Goal: Check status: Check status

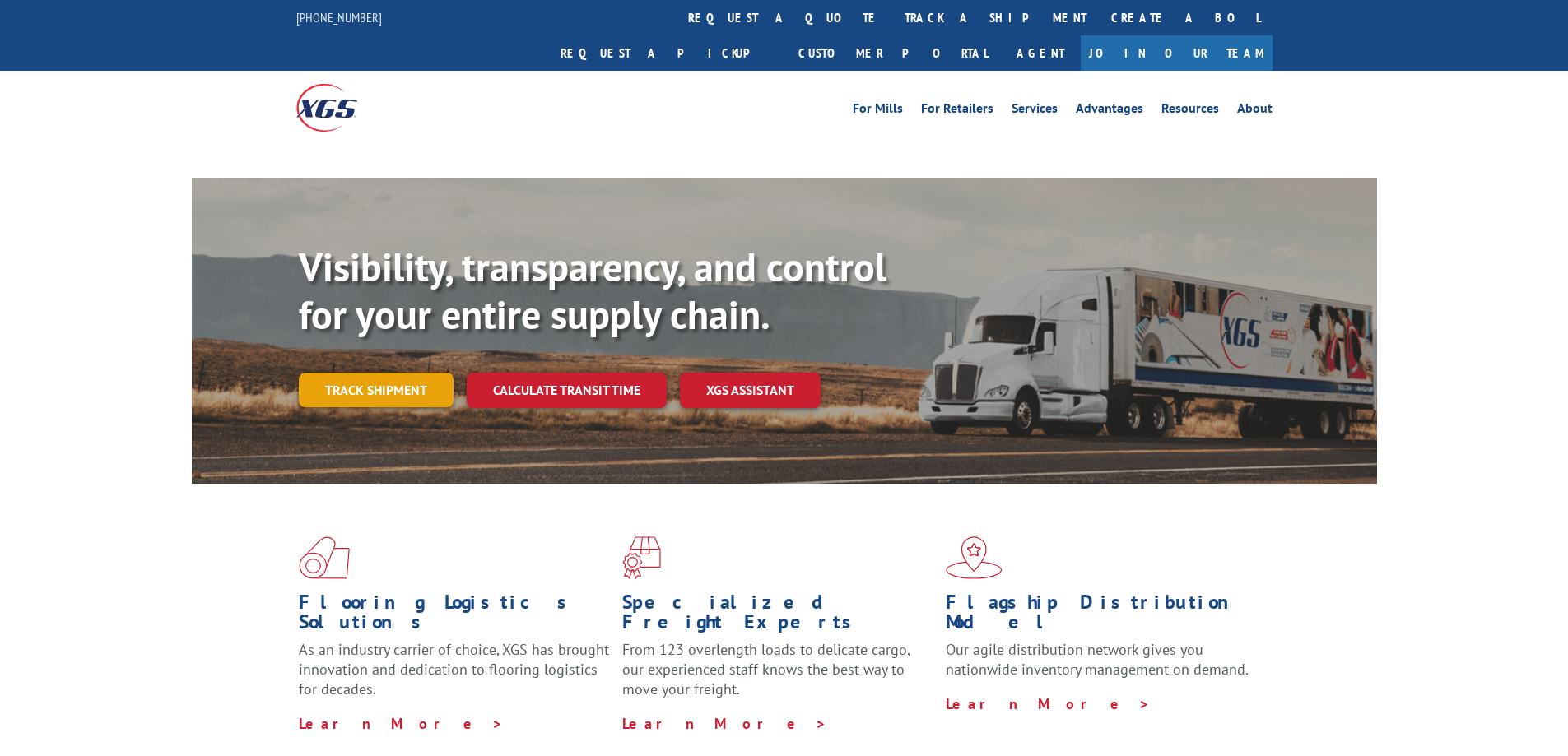
click at [391, 361] on div "Visibility, transparency, and control for your entire supply chain. Track shipm…" at bounding box center [838, 359] width 1078 height 230
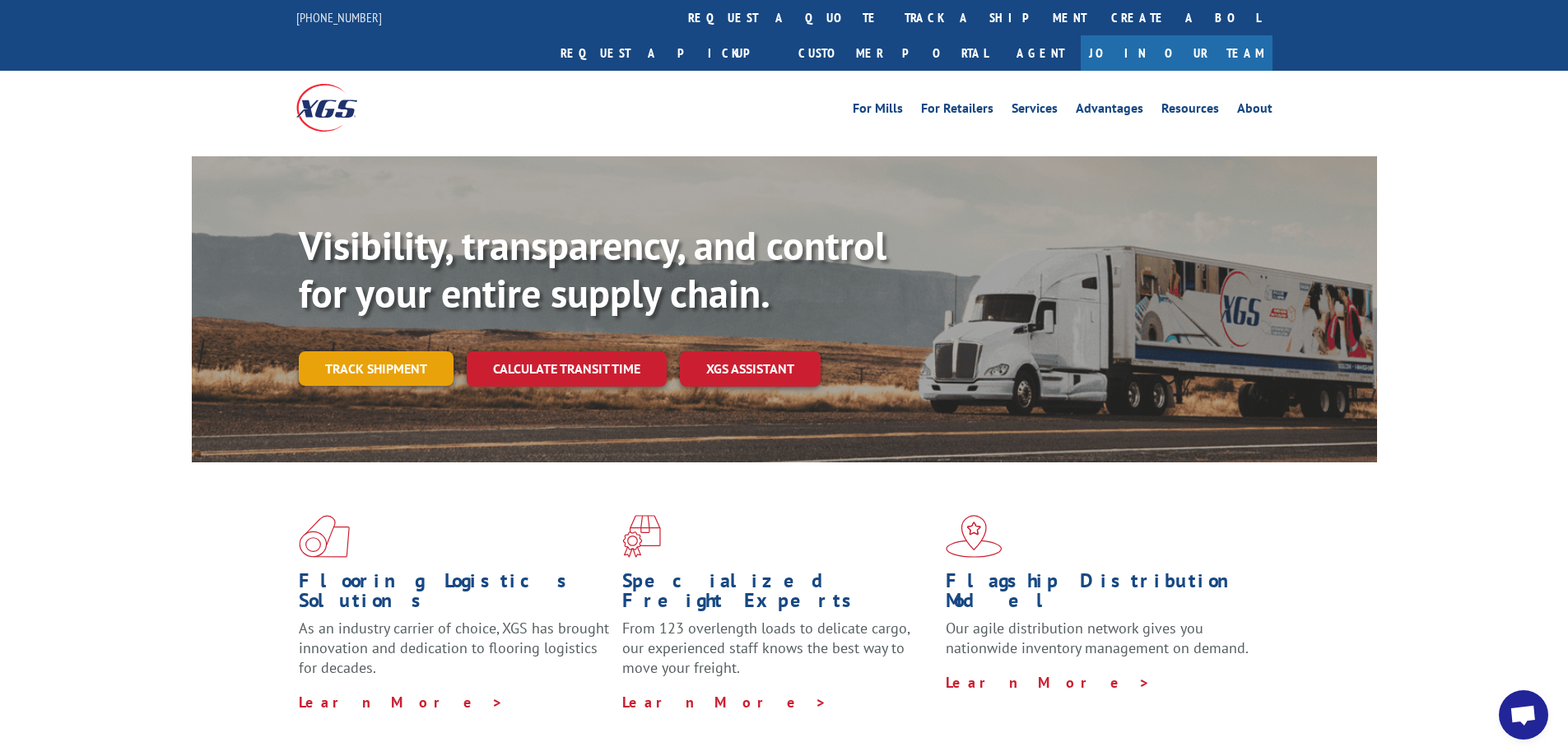
click at [351, 351] on link "Track shipment" at bounding box center [376, 368] width 155 height 35
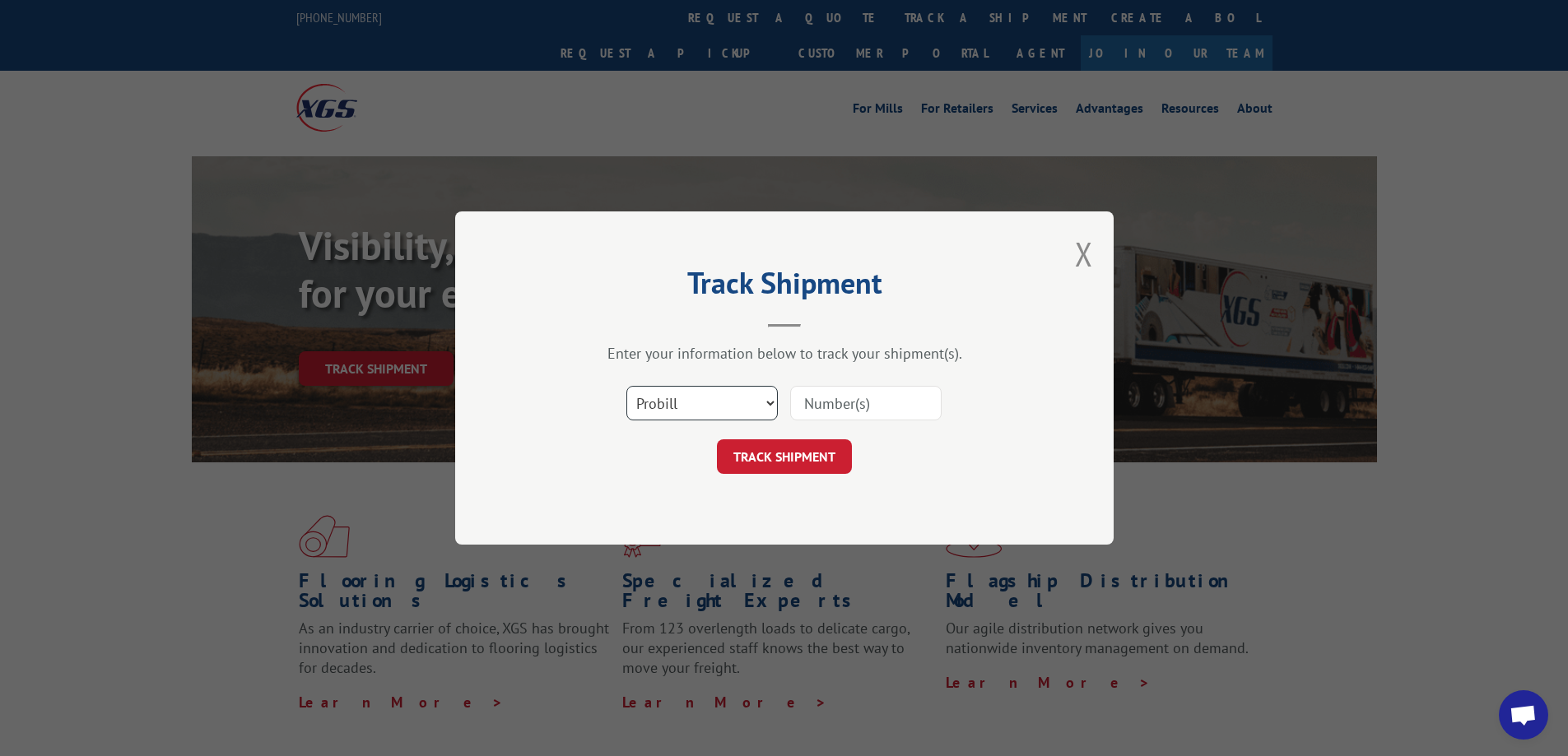
click at [696, 401] on select "Select category... Probill BOL PO" at bounding box center [702, 403] width 152 height 35
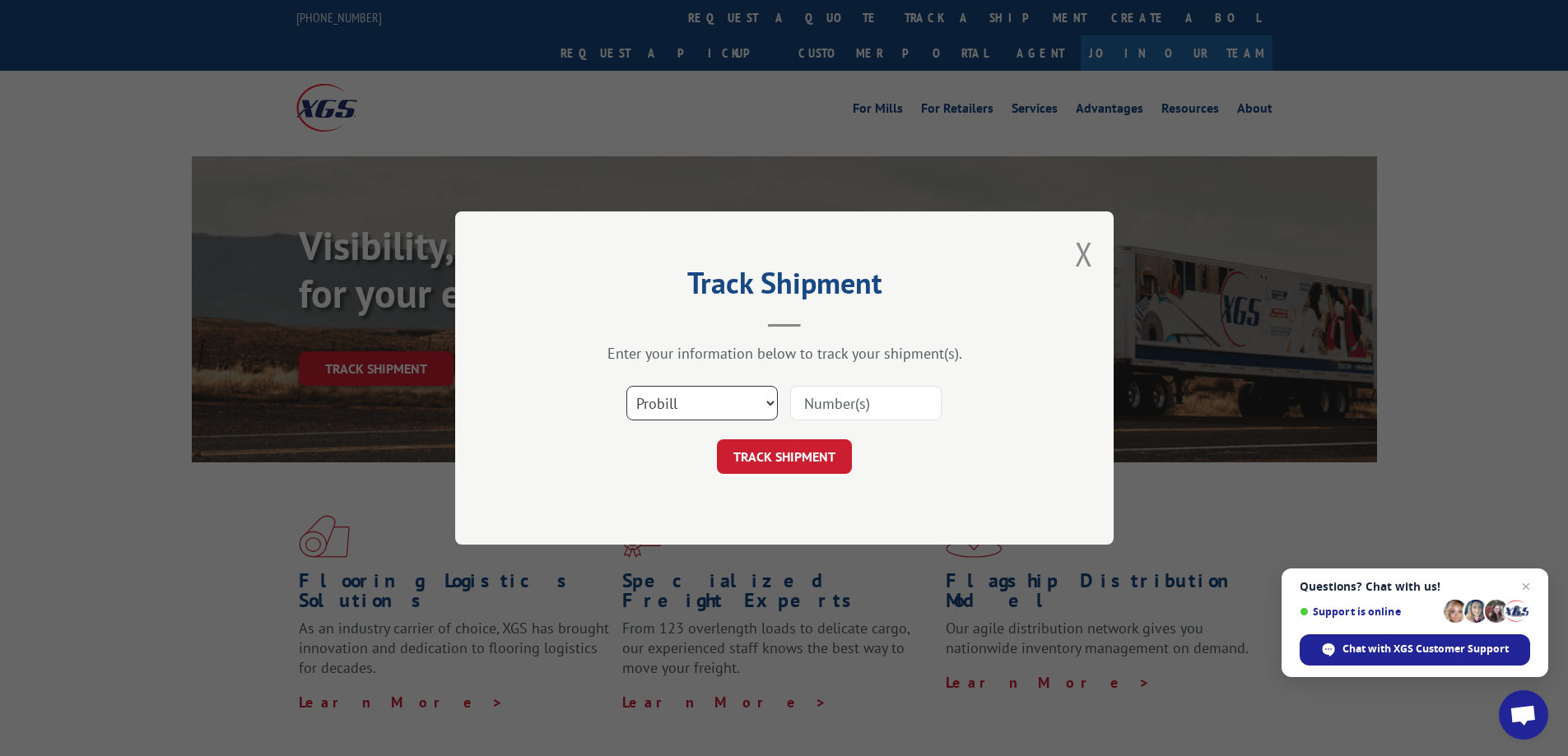
click at [666, 408] on select "Select category... Probill BOL PO" at bounding box center [702, 403] width 152 height 35
select select "bol"
click at [626, 386] on select "Select category... Probill BOL PO" at bounding box center [702, 403] width 152 height 35
click at [912, 412] on input at bounding box center [866, 403] width 152 height 35
type input "76938"
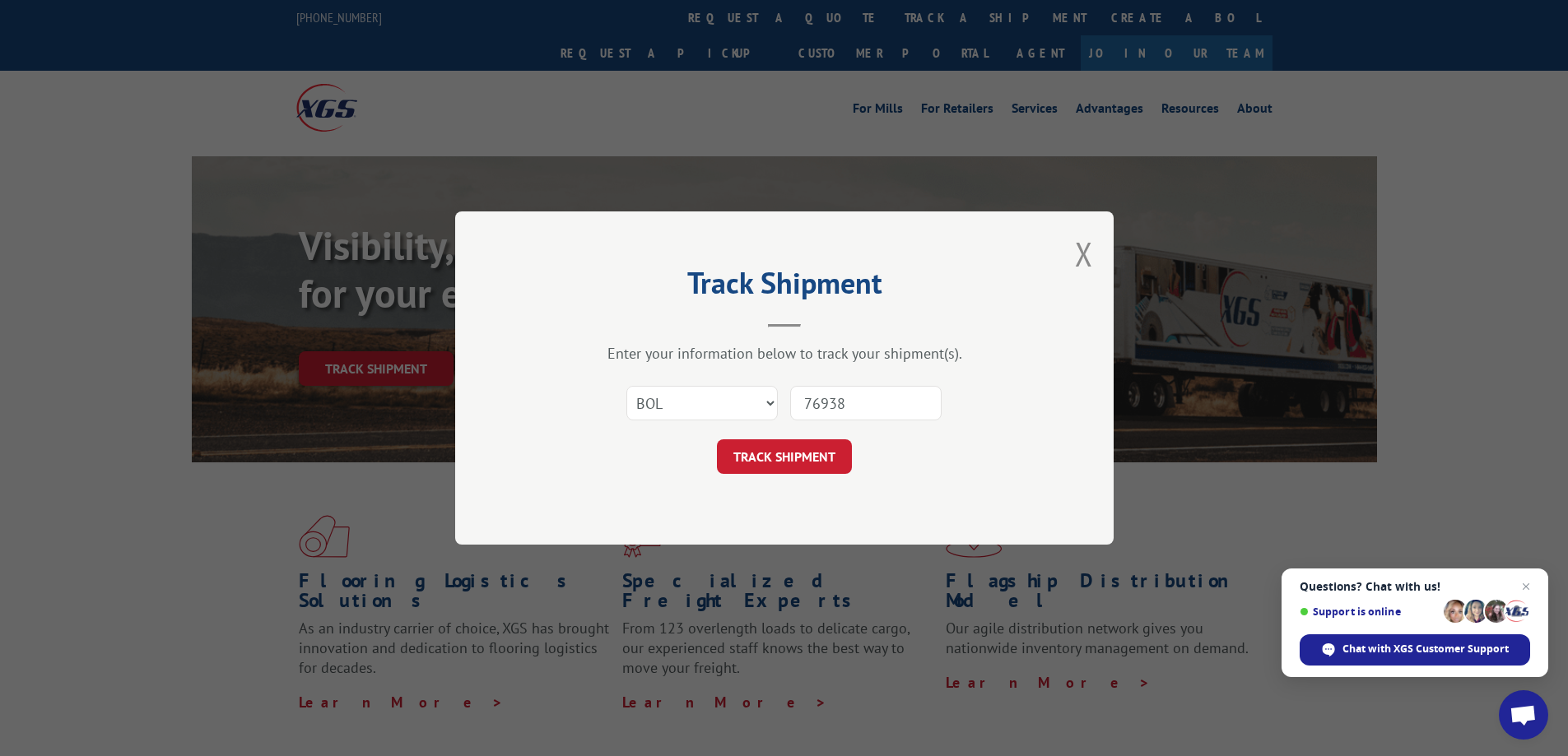
click button "TRACK SHIPMENT" at bounding box center [784, 456] width 135 height 35
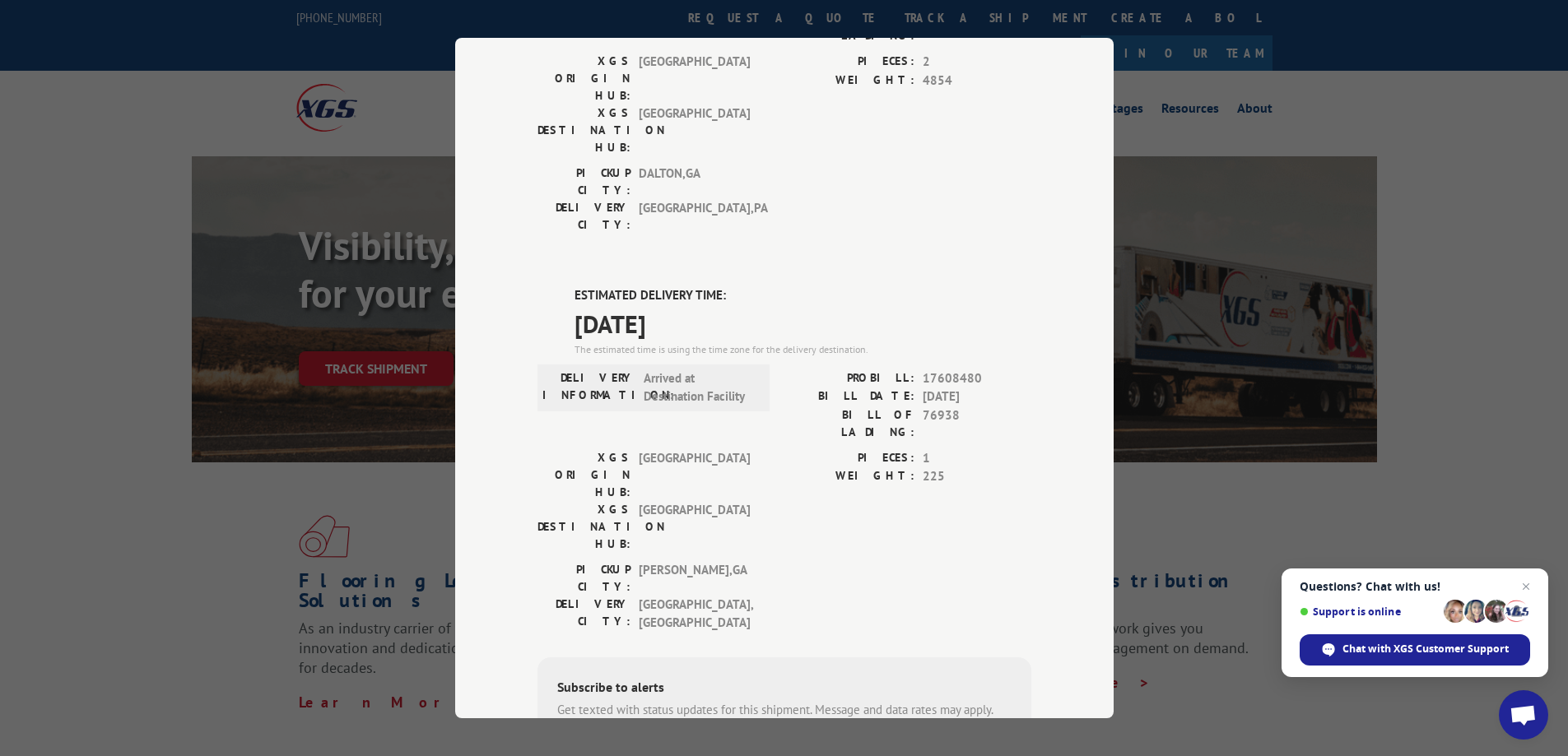
scroll to position [329, 0]
